Goal: Transaction & Acquisition: Book appointment/travel/reservation

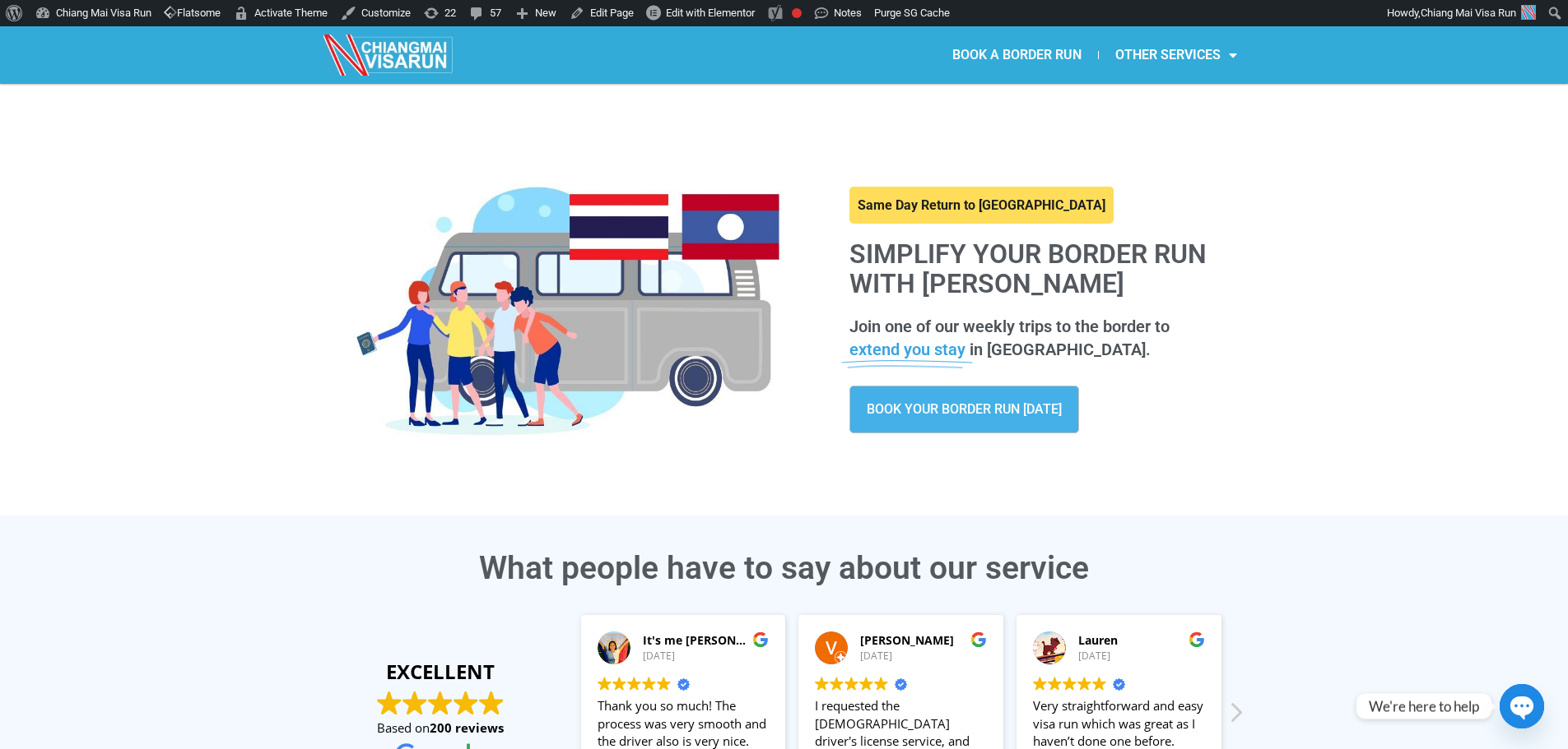
click at [1025, 47] on link "BOOK A BORDER RUN" at bounding box center [1016, 54] width 163 height 38
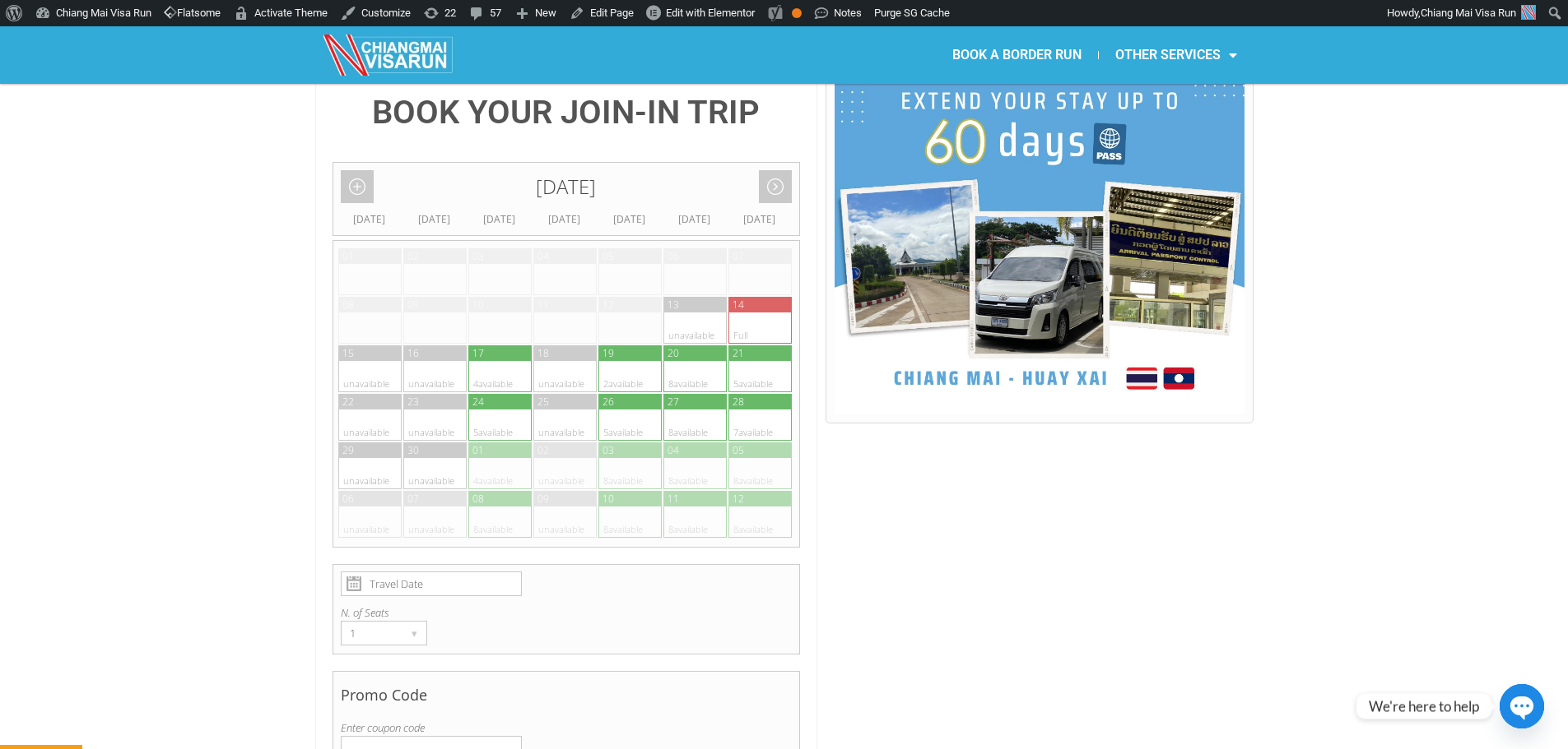
scroll to position [411, 0]
click at [622, 506] on div at bounding box center [614, 522] width 33 height 32
type input "10 October 2025"
radio input "true"
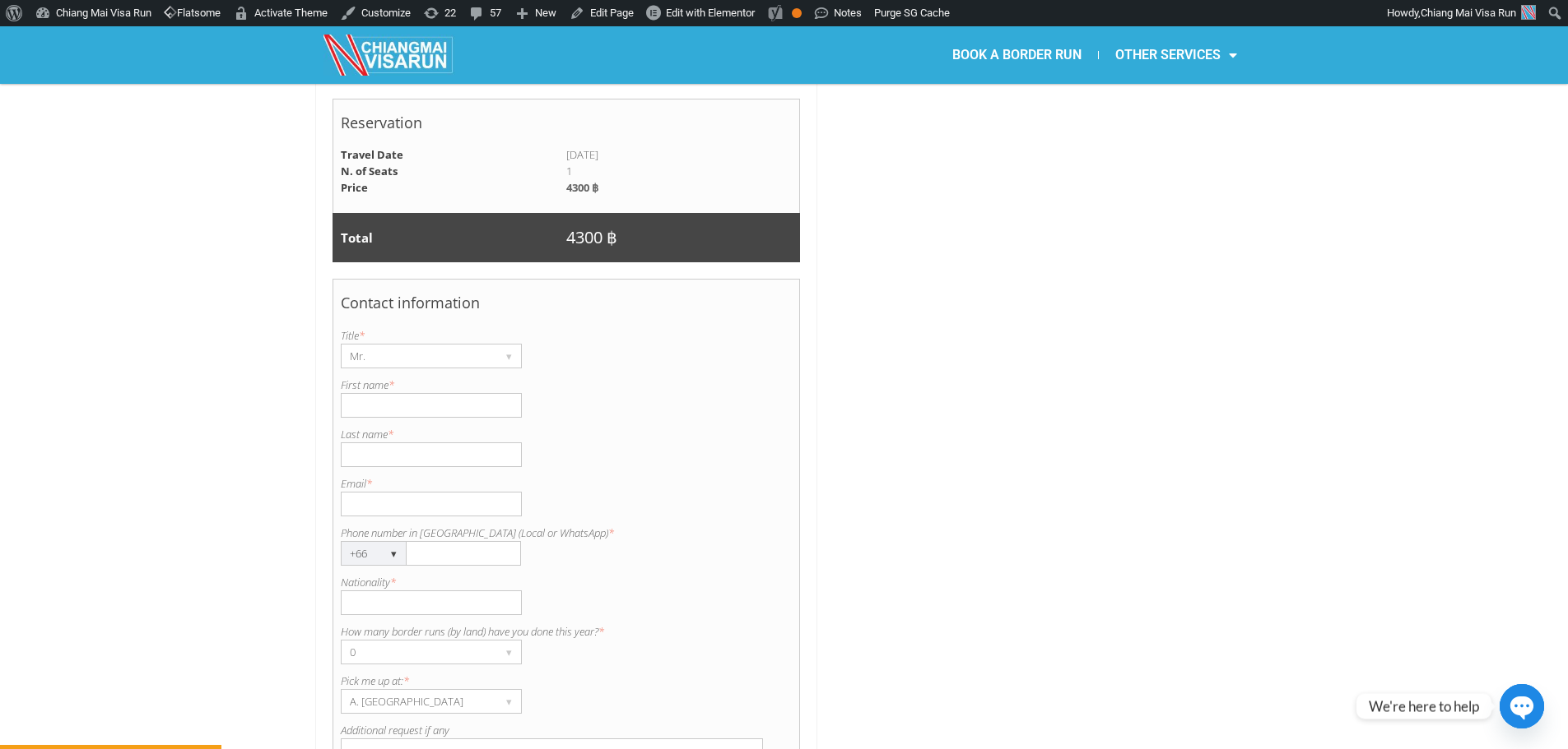
scroll to position [1099, 0]
click at [415, 491] on input "Email *" at bounding box center [431, 503] width 181 height 25
paste input "Create an entry formatted similarly to the provide"
type input "Create an entry formatted similarly to the provide"
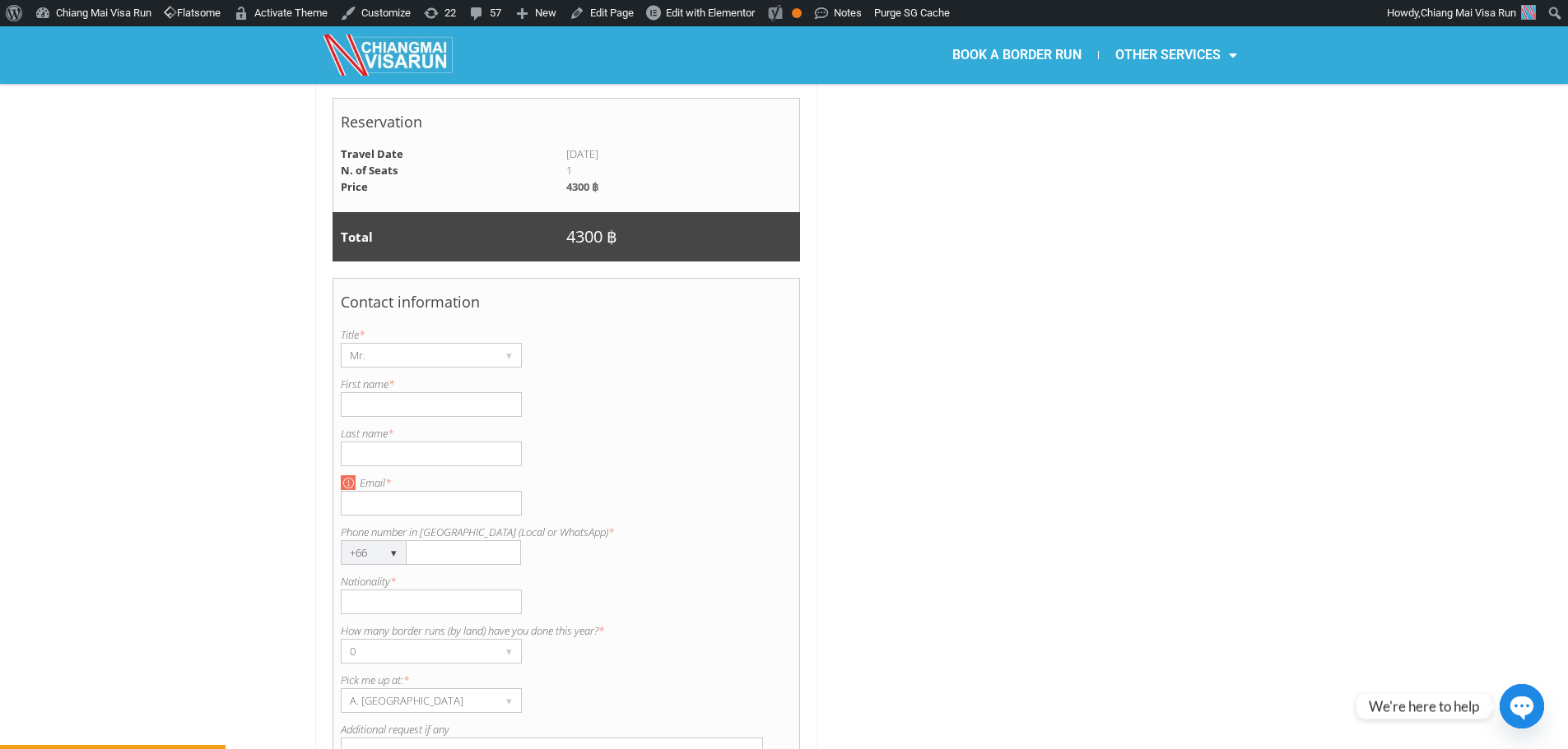
click at [438, 393] on input "First name *" at bounding box center [431, 405] width 181 height 25
type input "mathias"
type input "olive"
click at [379, 491] on input "Email *" at bounding box center [431, 503] width 181 height 25
type input "[PERSON_NAME][EMAIL_ADDRESS][DOMAIN_NAME]"
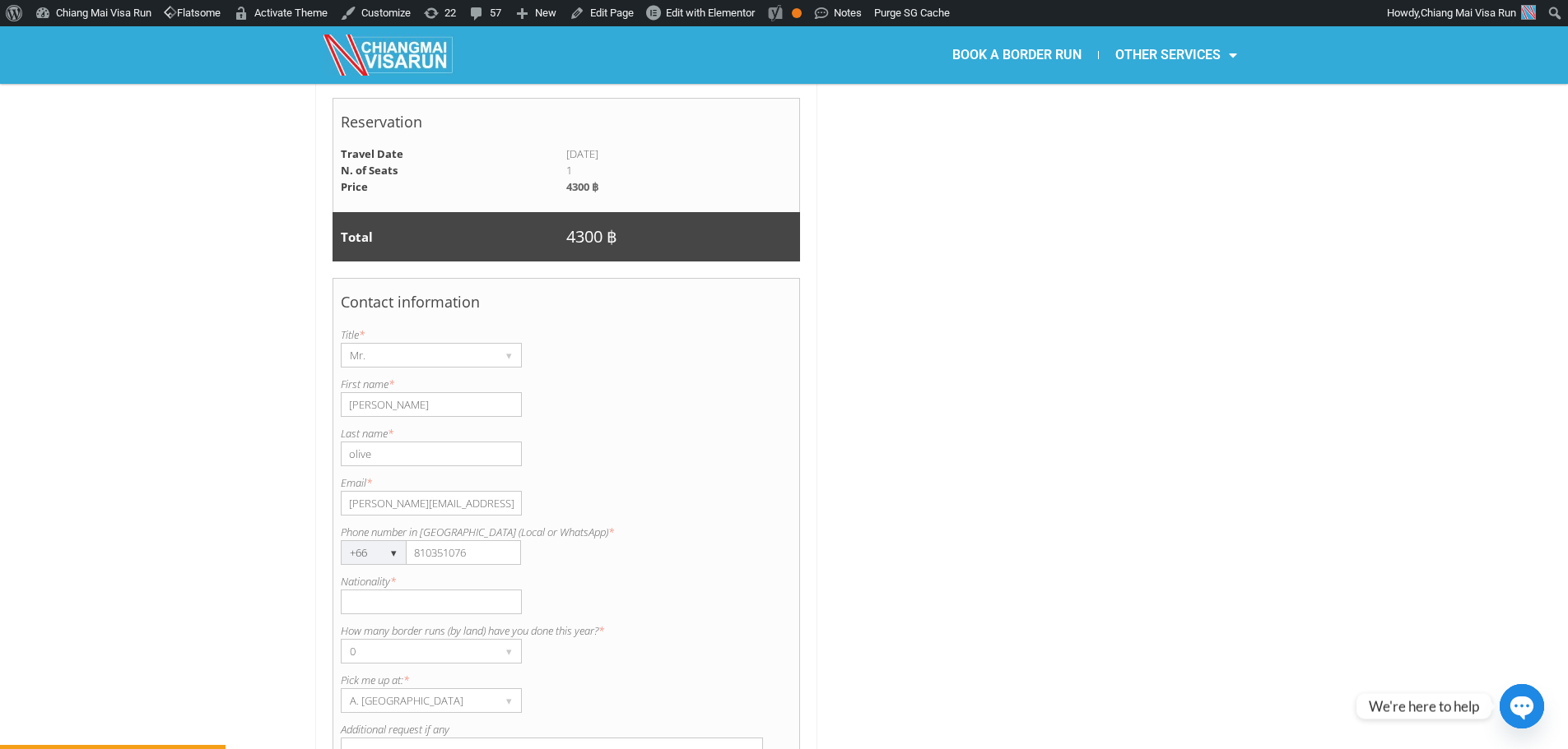
type input "810351076"
type input "FR"
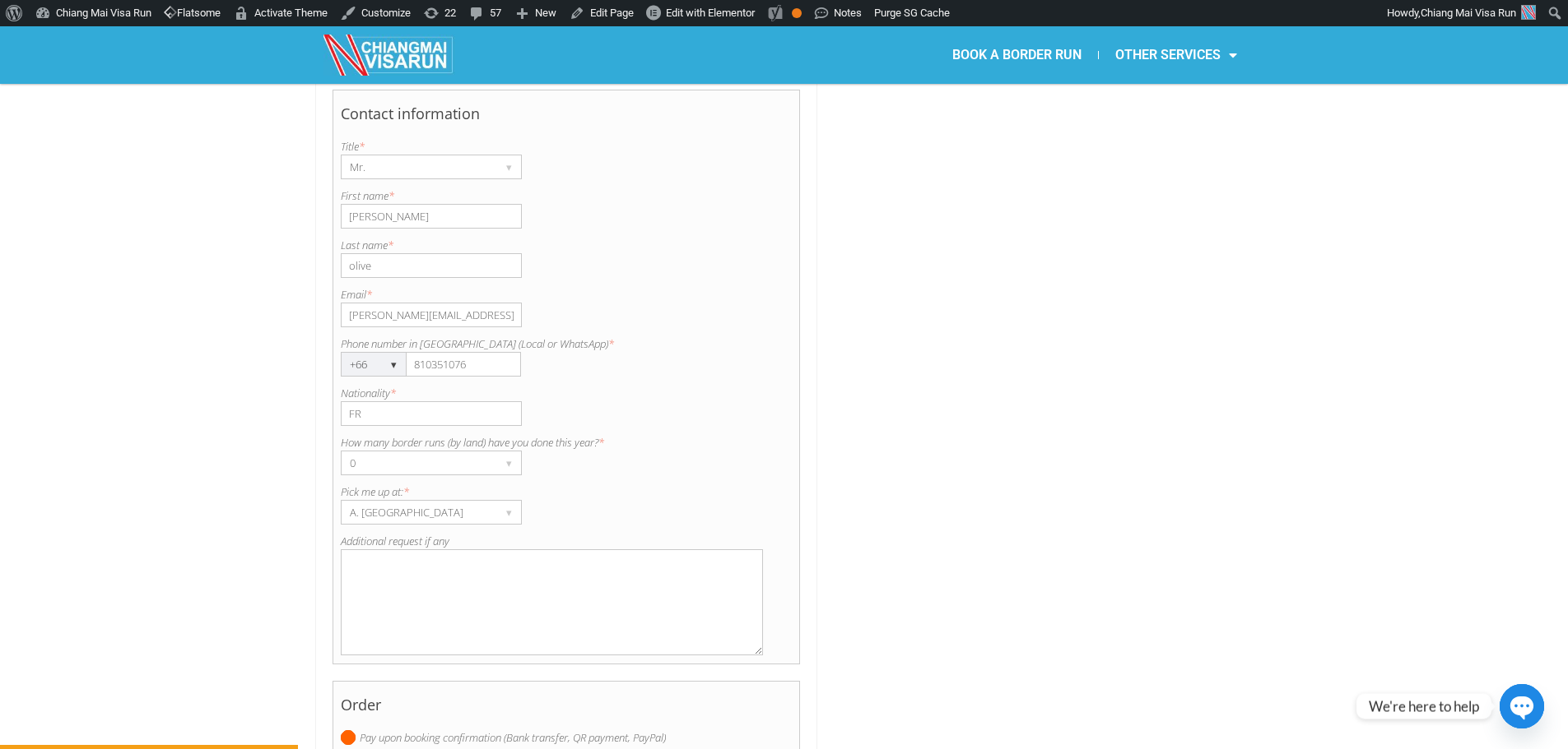
scroll to position [1264, 0]
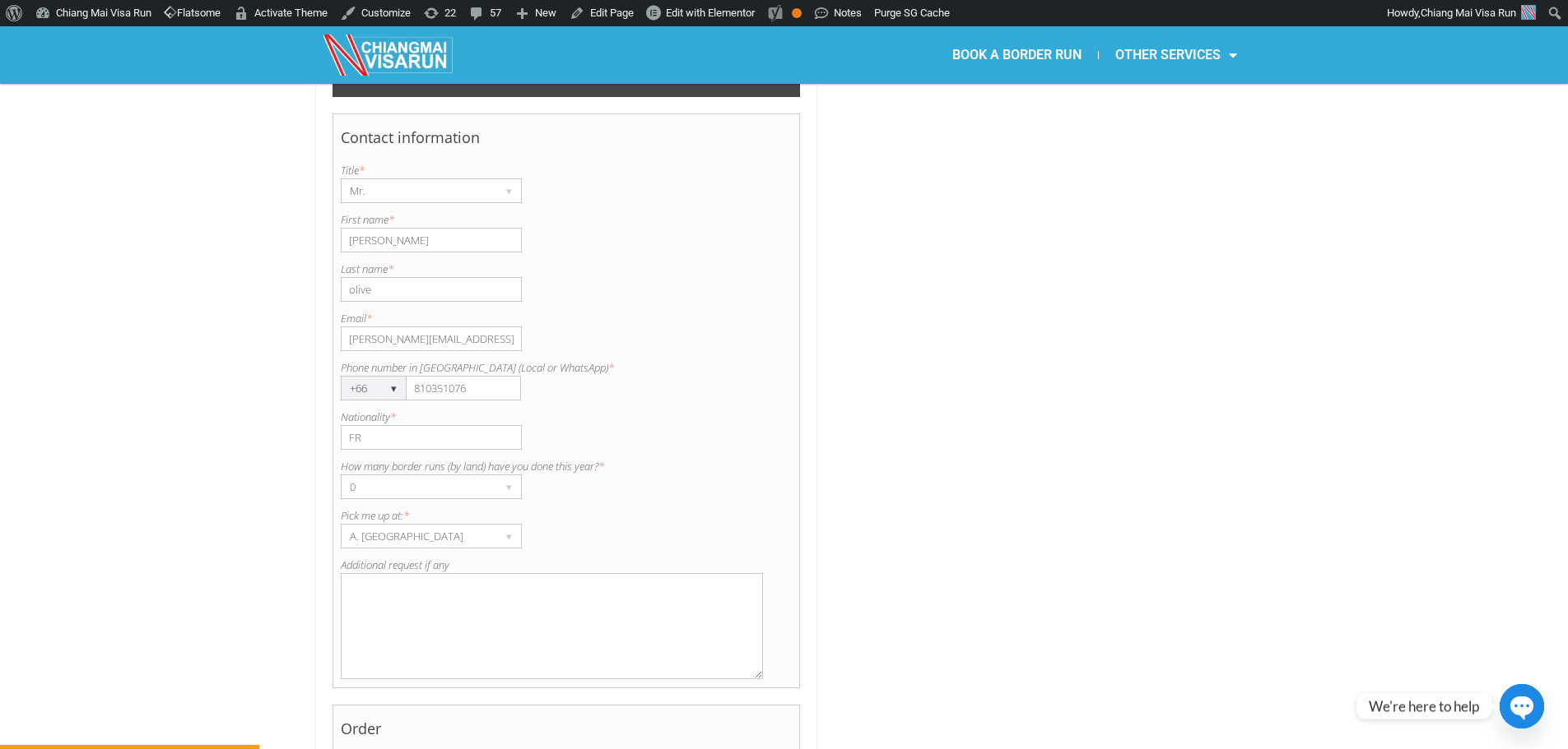
click at [352, 277] on input "olive" at bounding box center [431, 290] width 181 height 25
type input "Olive"
drag, startPoint x: 353, startPoint y: 205, endPoint x: 318, endPoint y: 199, distance: 35.5
click at [318, 199] on div "BOOK YOUR JOIN-IN TRIP September 2025 Add month view Remove month view Next mon…" at bounding box center [567, 49] width 502 height 1680
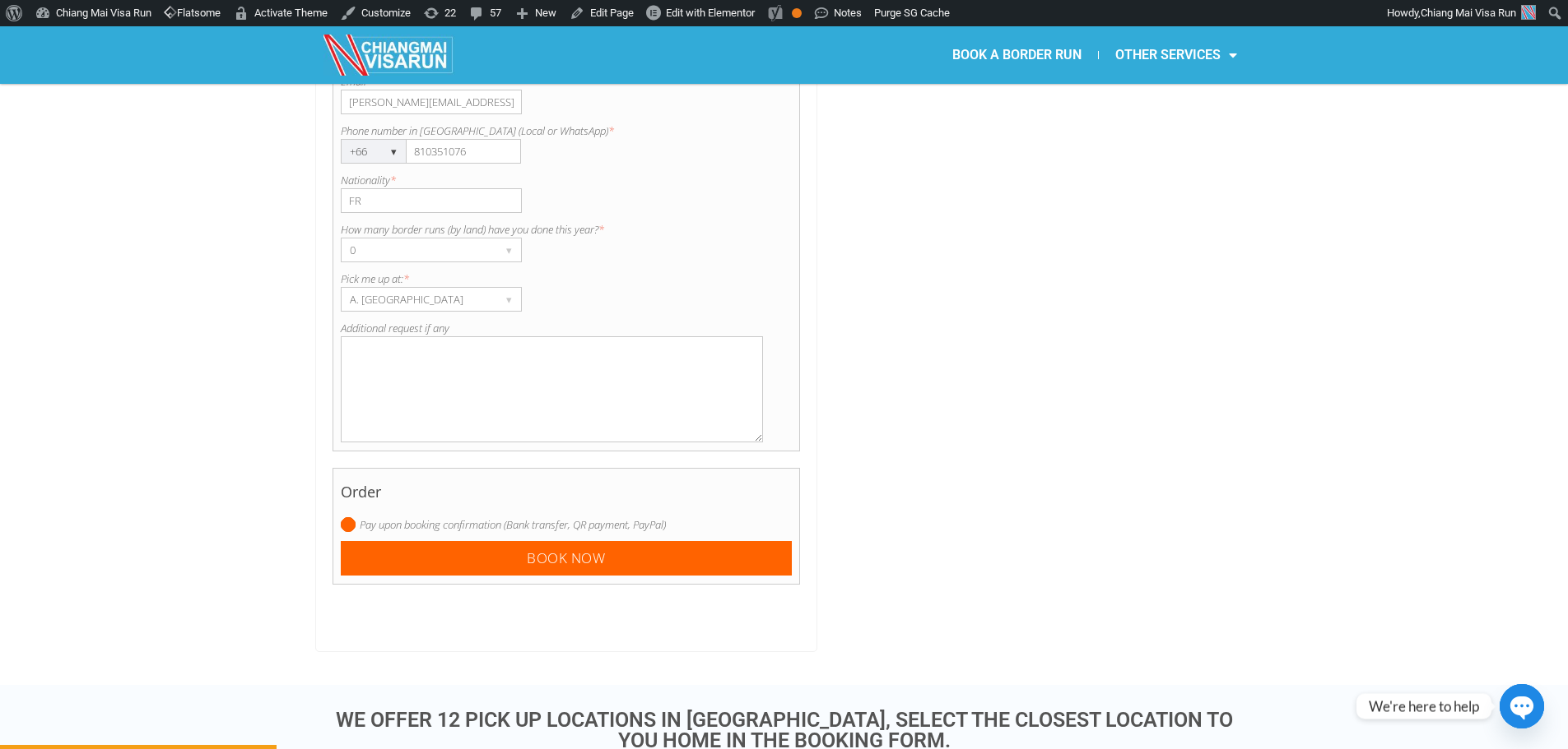
scroll to position [1674, 0]
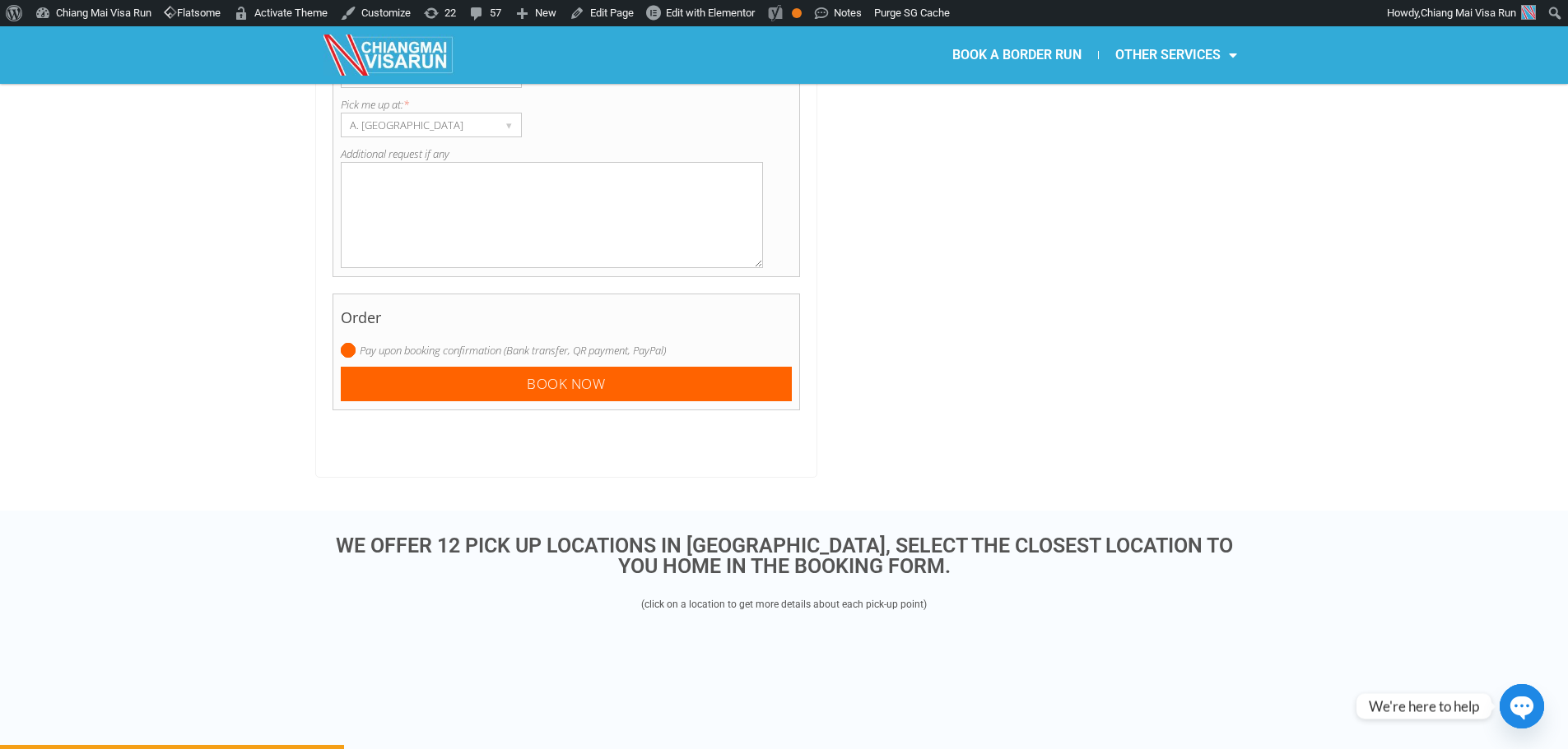
type input "Mathias"
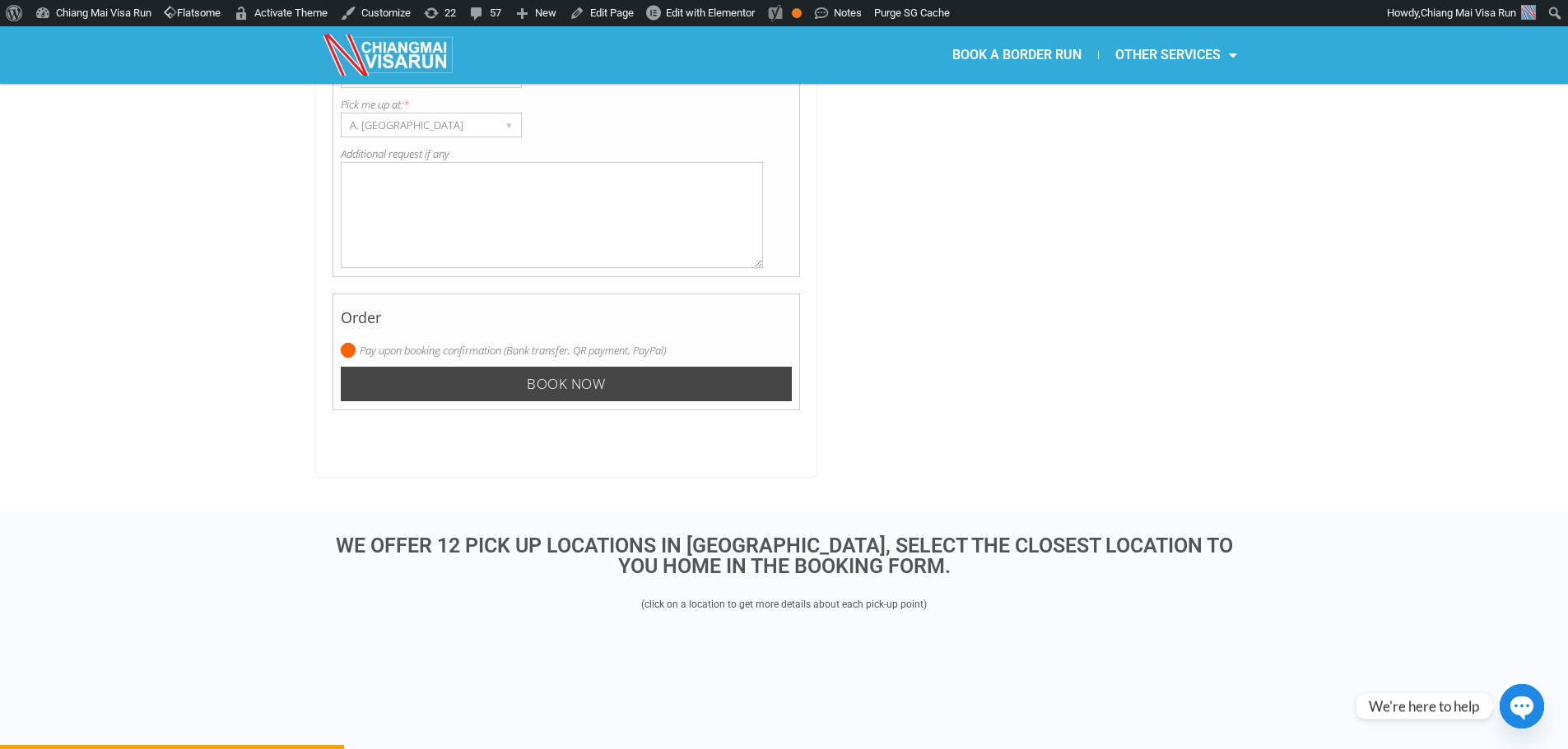
click at [406, 367] on input "Book now" at bounding box center [567, 385] width 452 height 35
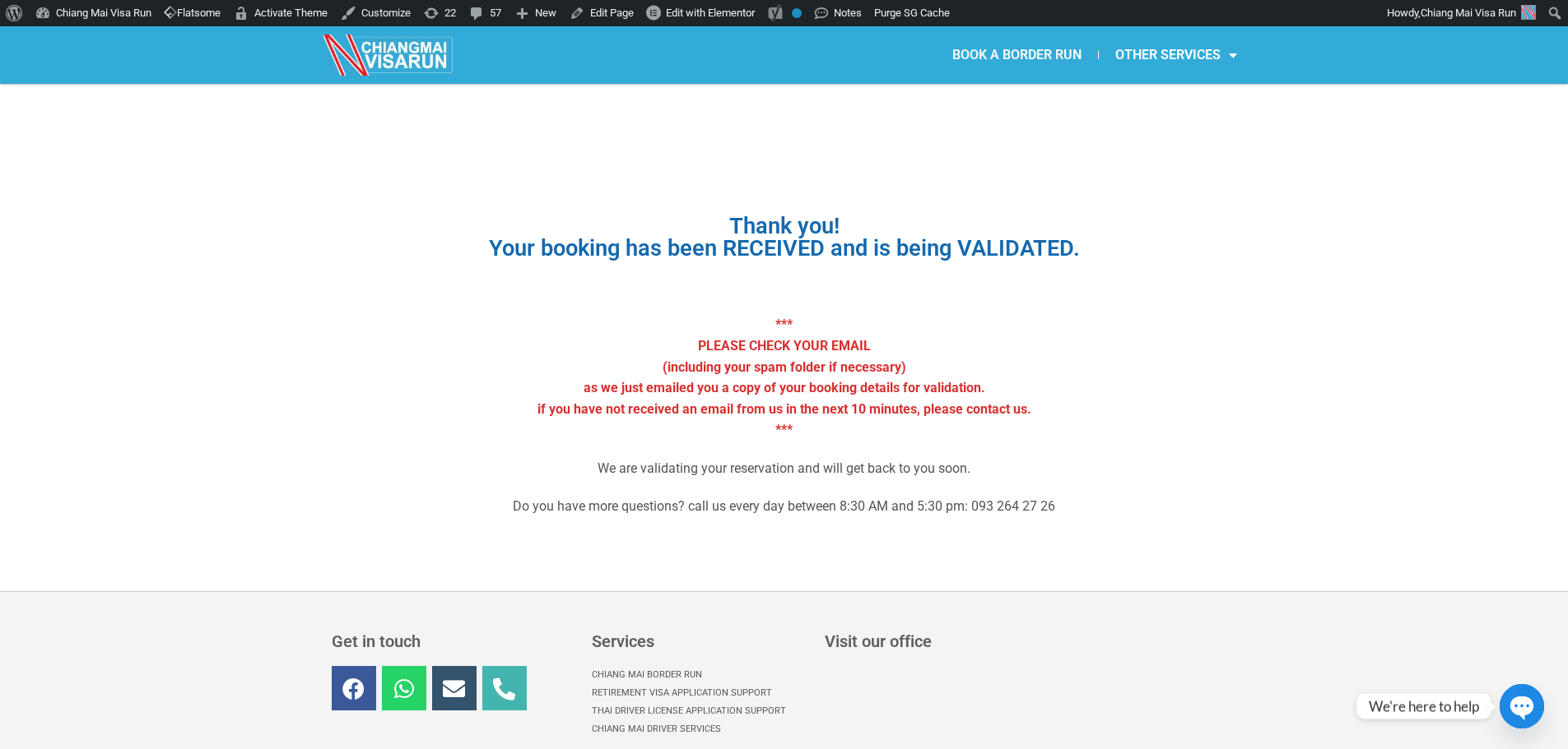
click at [983, 60] on link "BOOK A BORDER RUN" at bounding box center [1016, 54] width 163 height 38
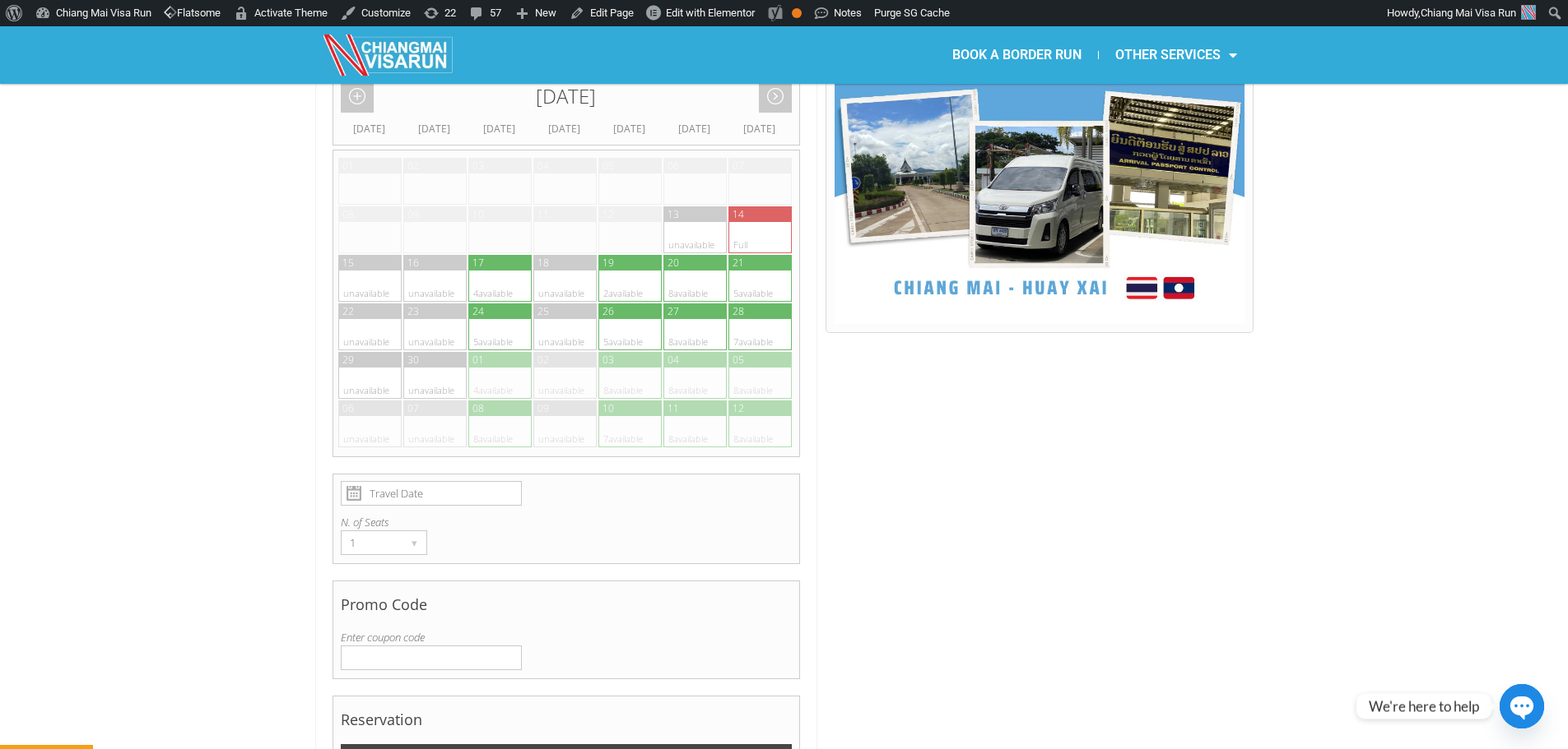
scroll to position [904, 0]
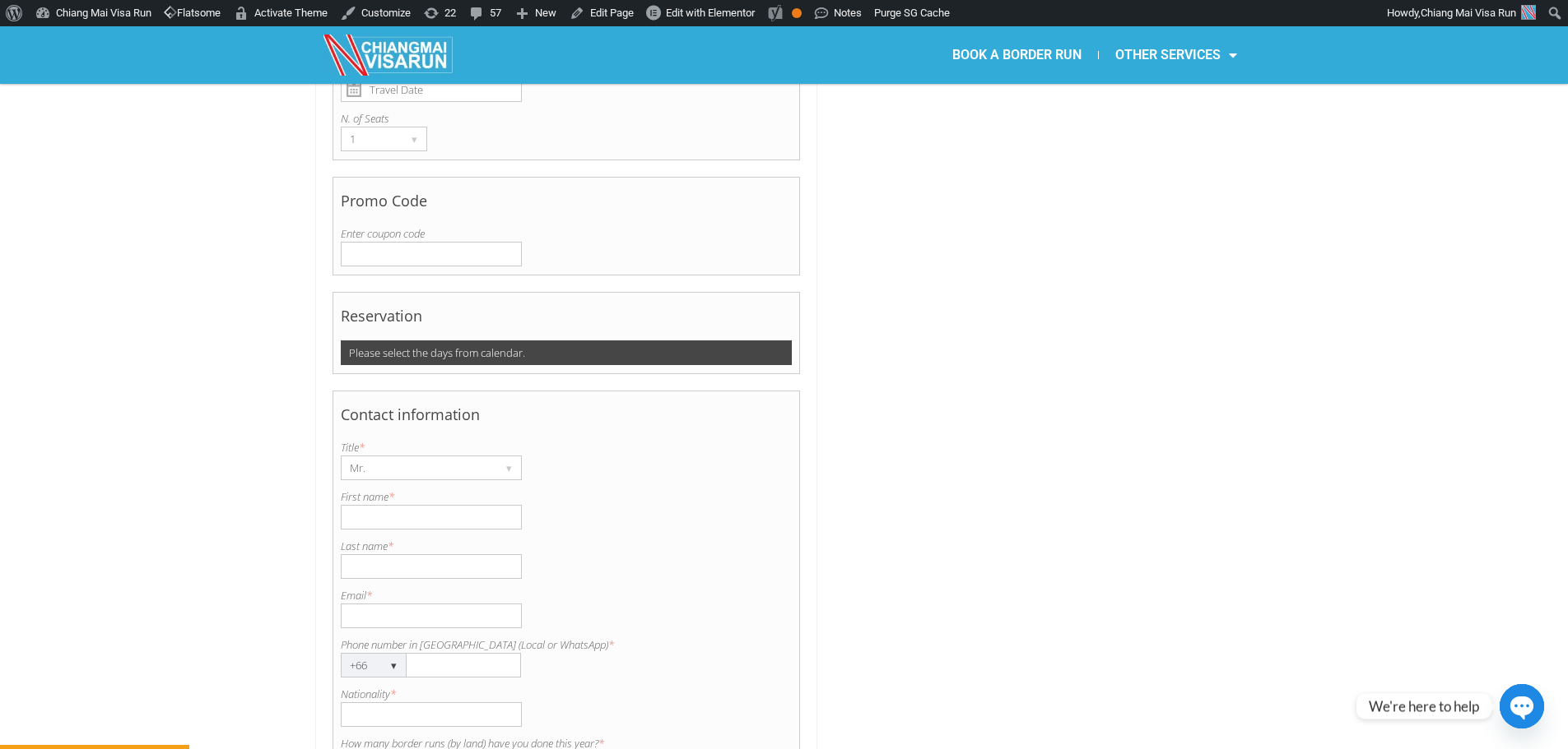
click at [401, 505] on input "First name *" at bounding box center [431, 517] width 181 height 25
type input "Mathias"
type input "Olive"
paste input "[PERSON_NAME][EMAIL_ADDRESS][DOMAIN_NAME]"
type input "[PERSON_NAME][EMAIL_ADDRESS][DOMAIN_NAME]"
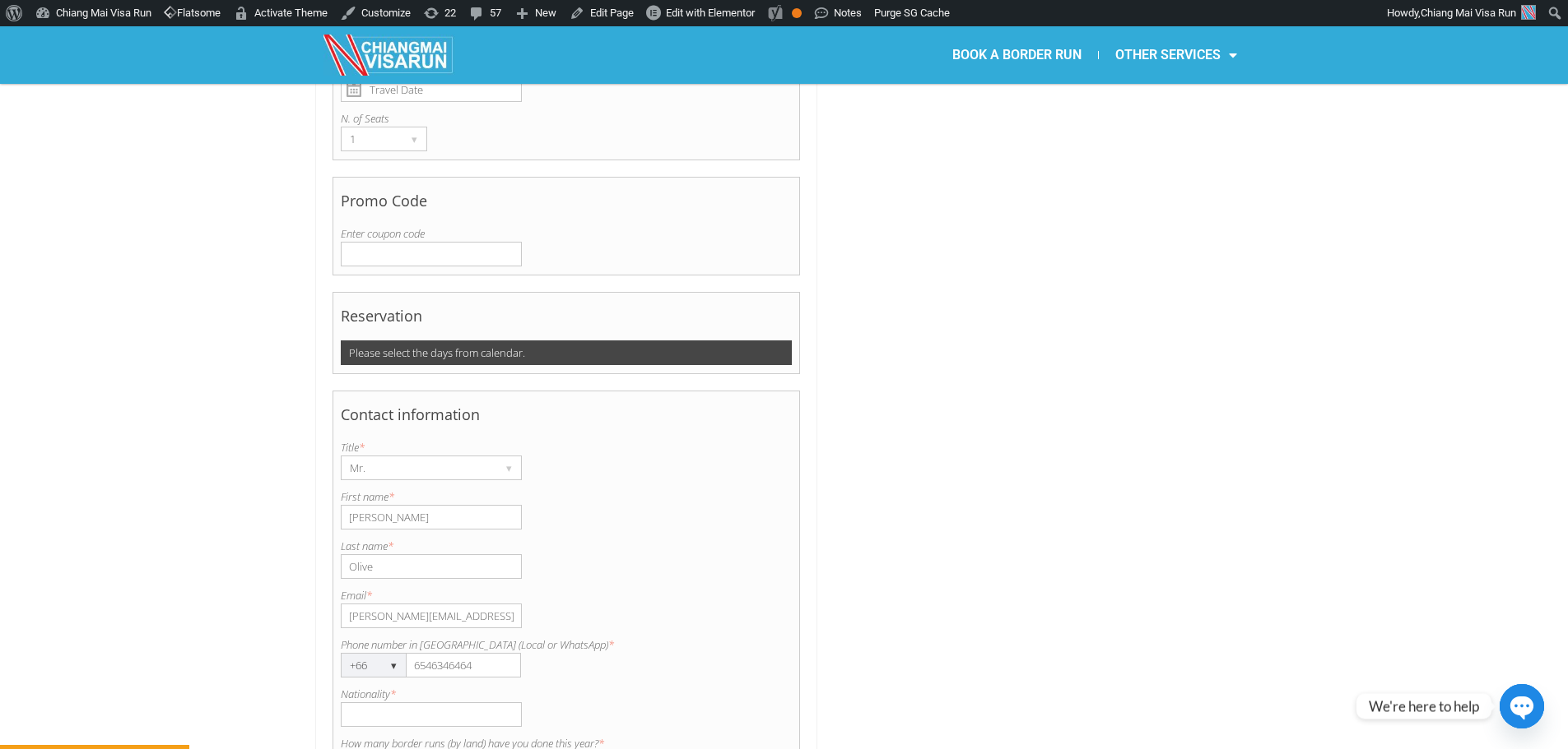
type input "6546346464"
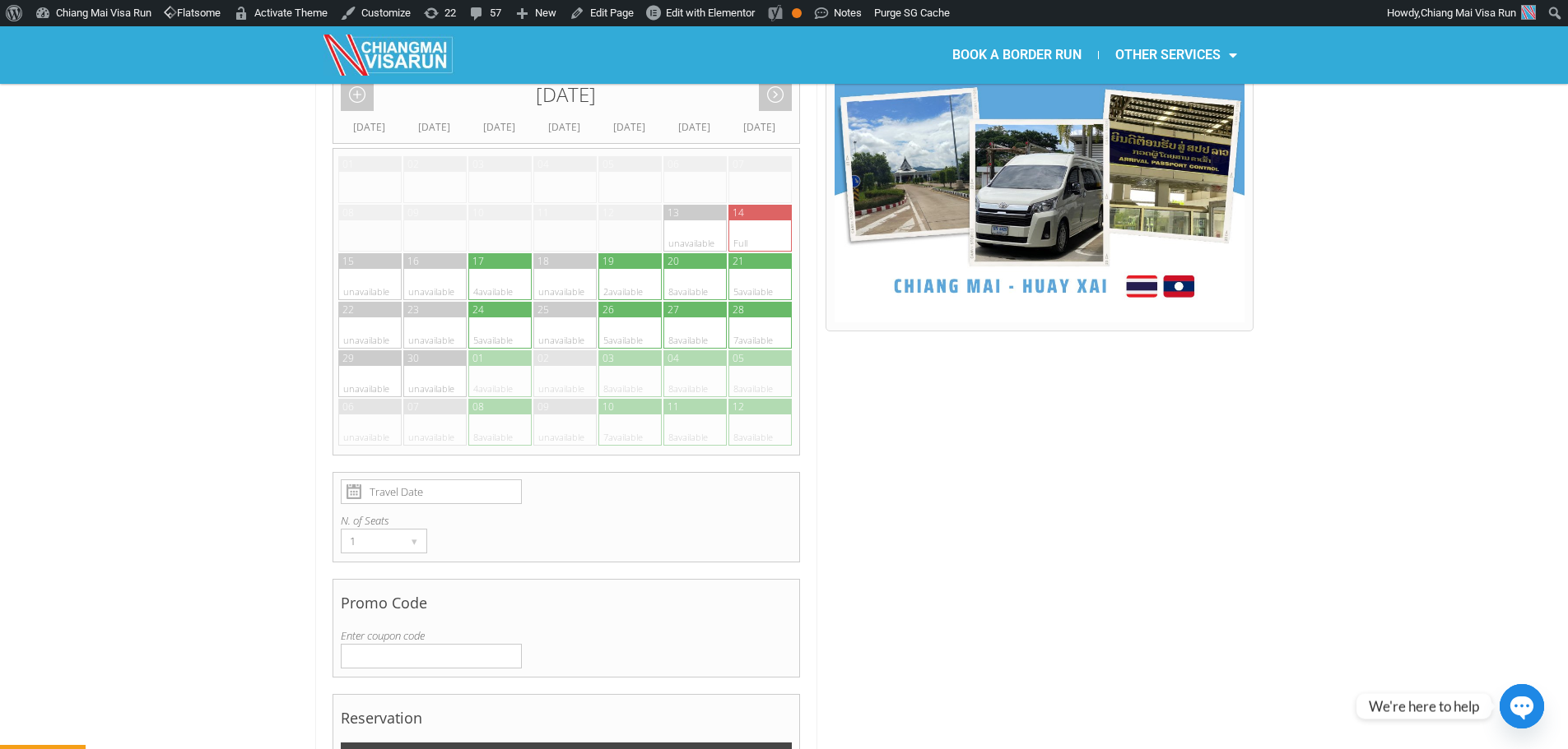
scroll to position [411, 0]
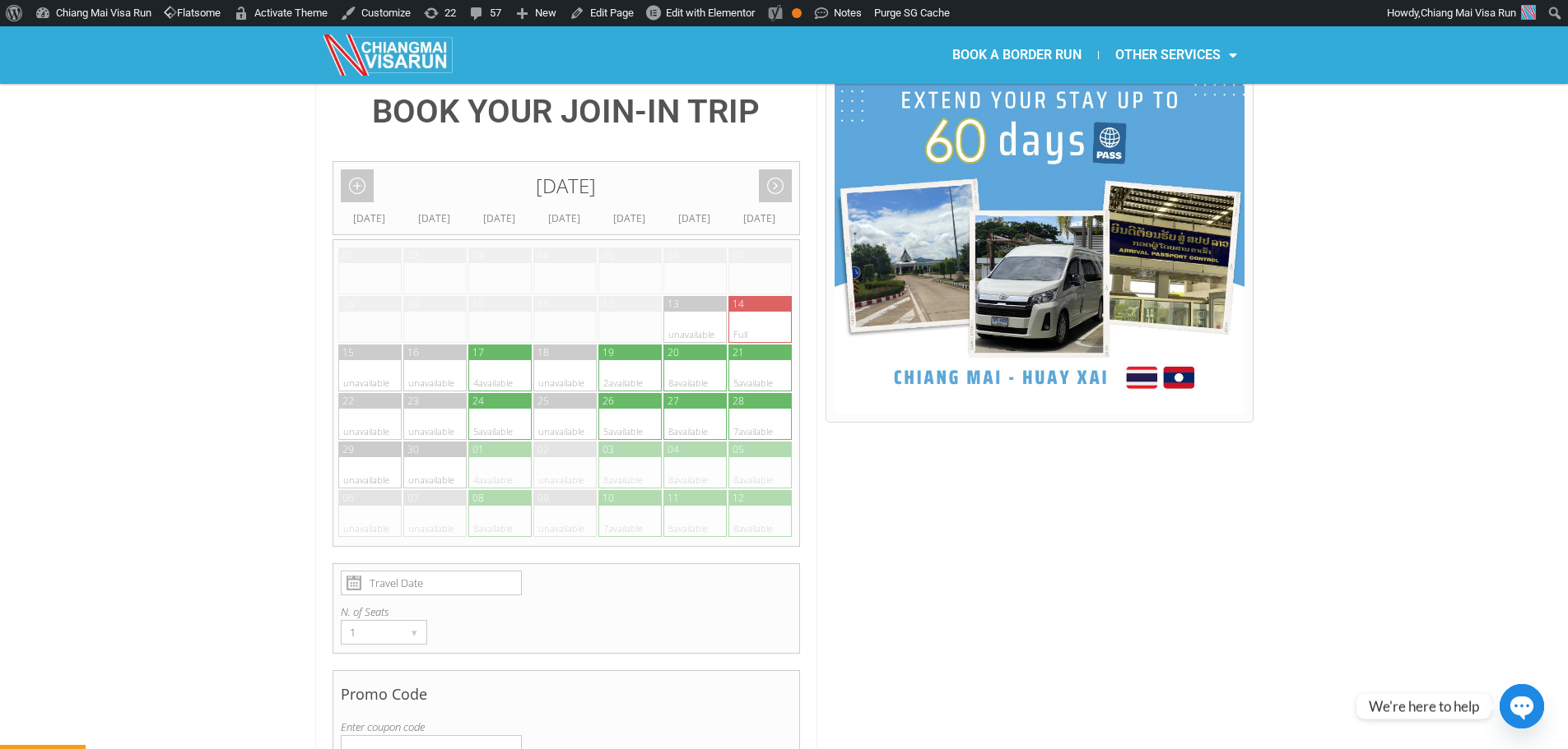
type input "FR"
click at [635, 506] on div at bounding box center [646, 522] width 33 height 32
type input "10 October 2025"
radio input "true"
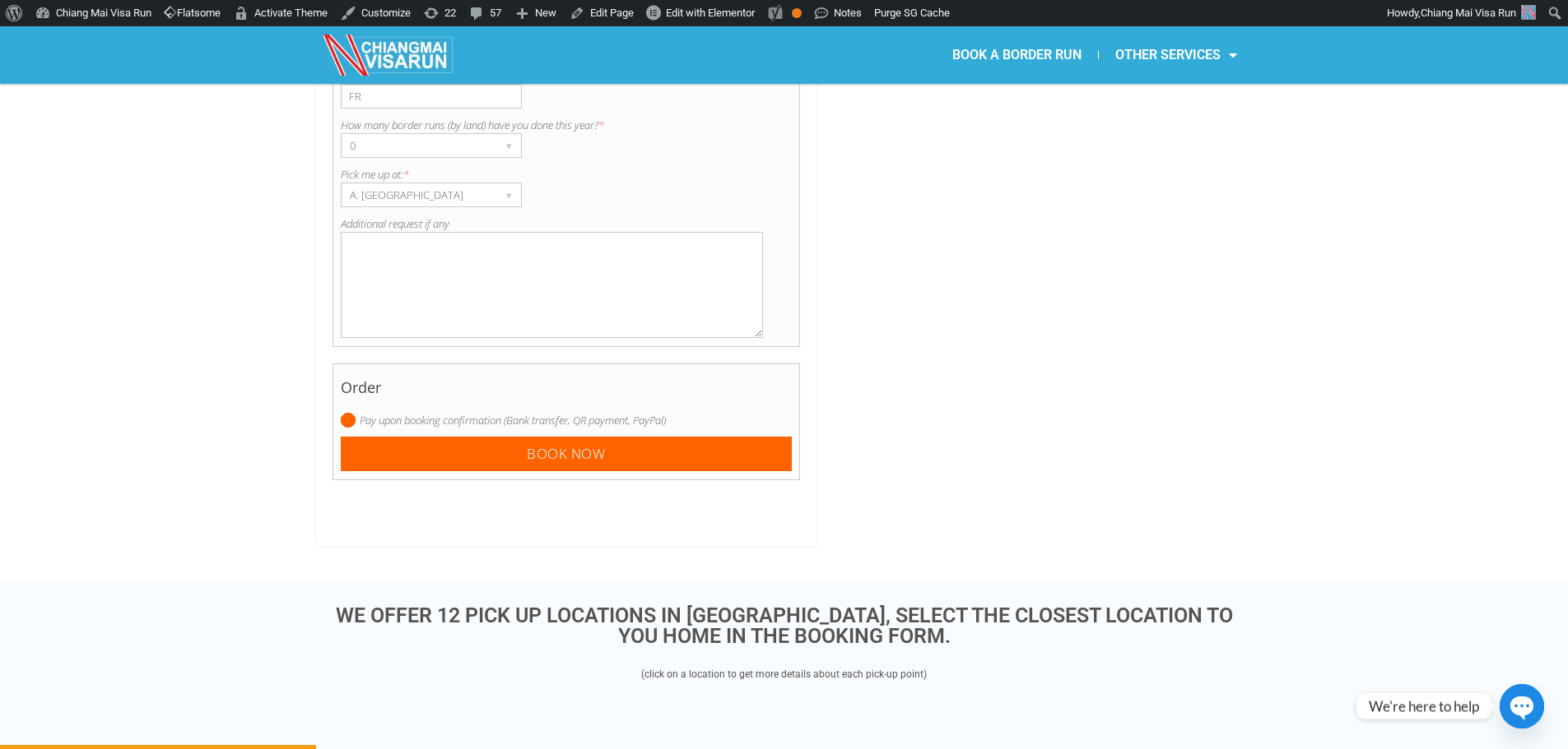
scroll to position [1621, 0]
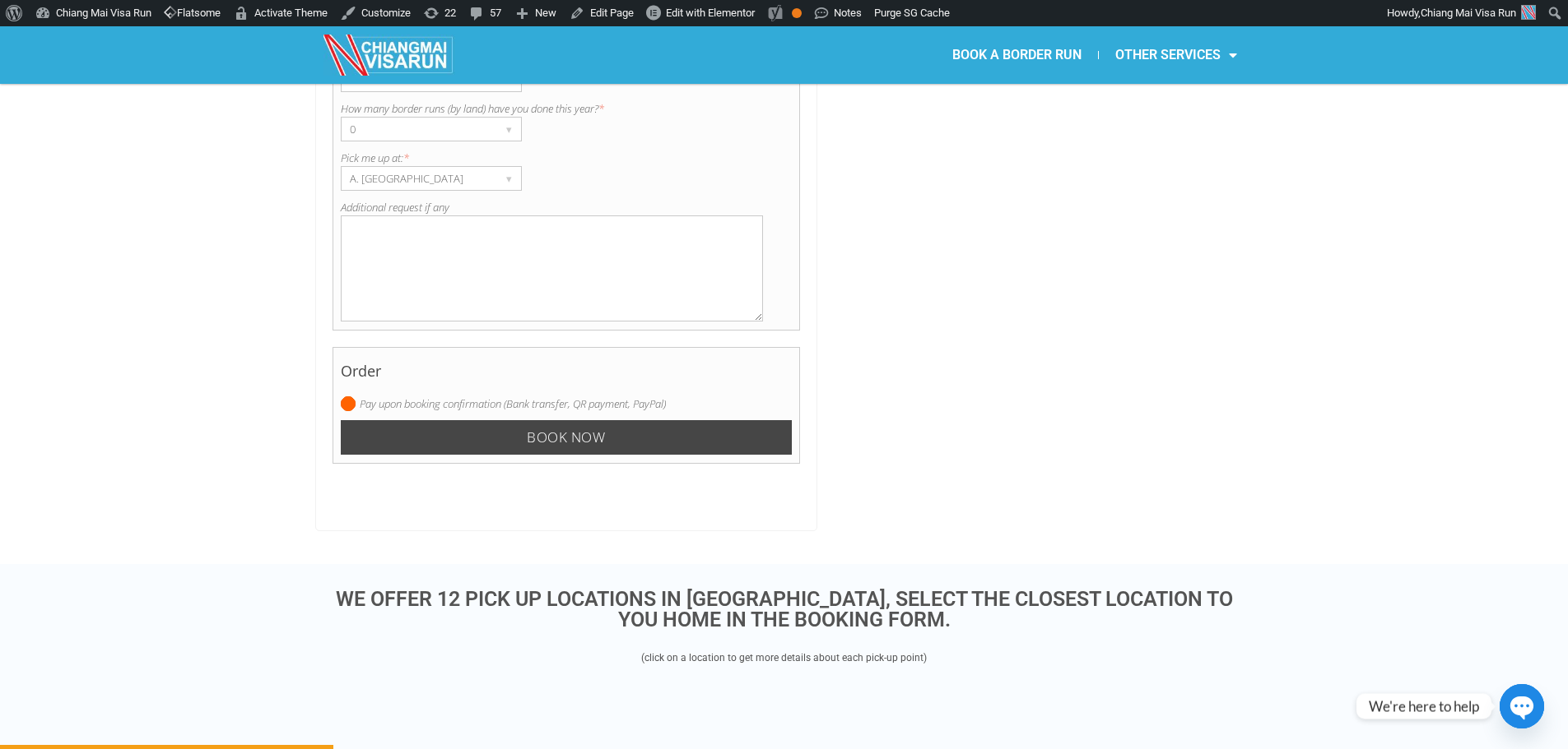
click at [448, 421] on input "Book now" at bounding box center [567, 438] width 452 height 35
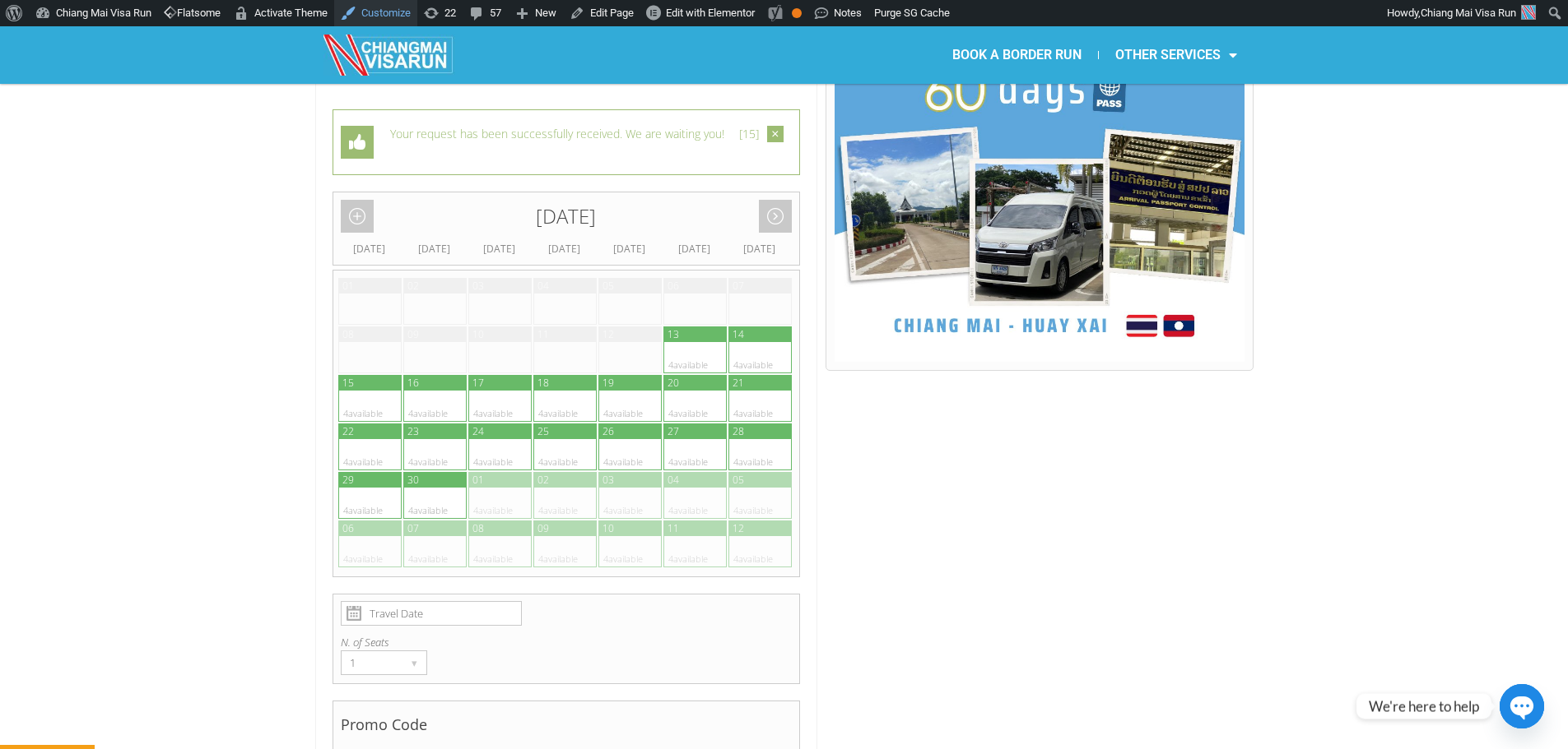
scroll to position [451, 0]
